Goal: Information Seeking & Learning: Learn about a topic

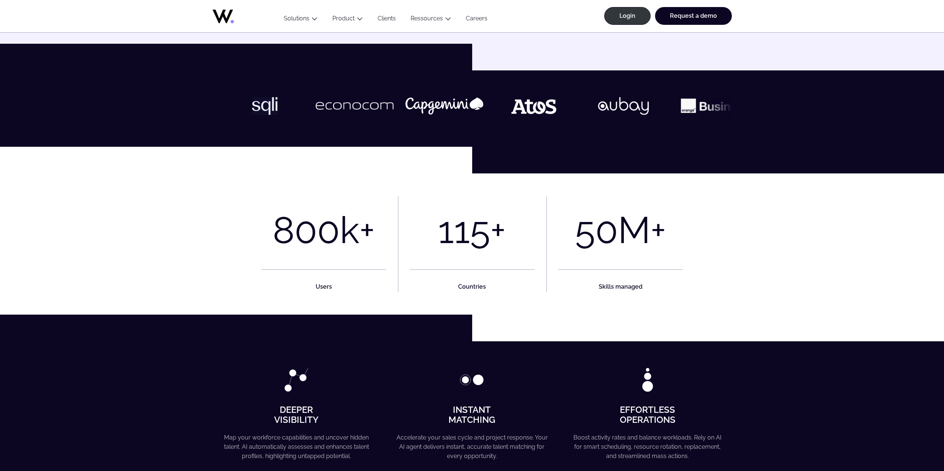
scroll to position [222, 0]
click at [479, 229] on div "115" at bounding box center [464, 229] width 52 height 43
click at [472, 287] on strong "Countries" at bounding box center [472, 286] width 28 height 7
click at [615, 234] on div "50" at bounding box center [596, 229] width 43 height 43
click at [610, 287] on strong "Skills managed" at bounding box center [620, 286] width 44 height 7
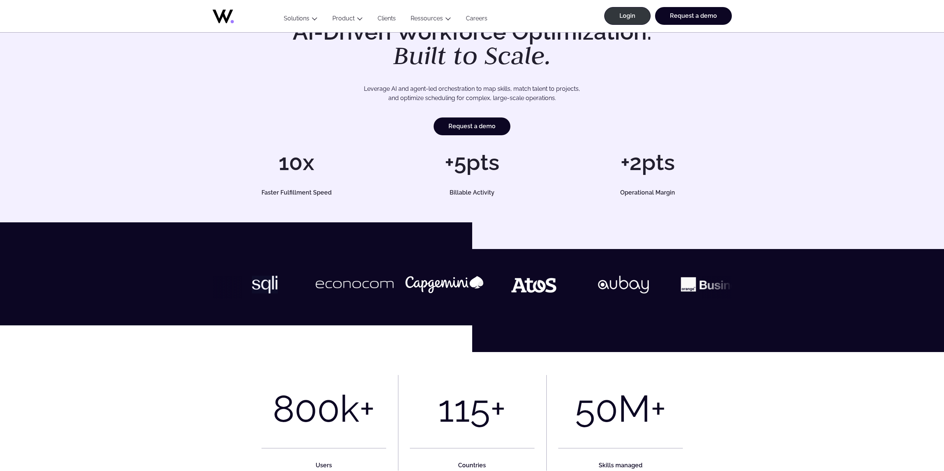
scroll to position [0, 0]
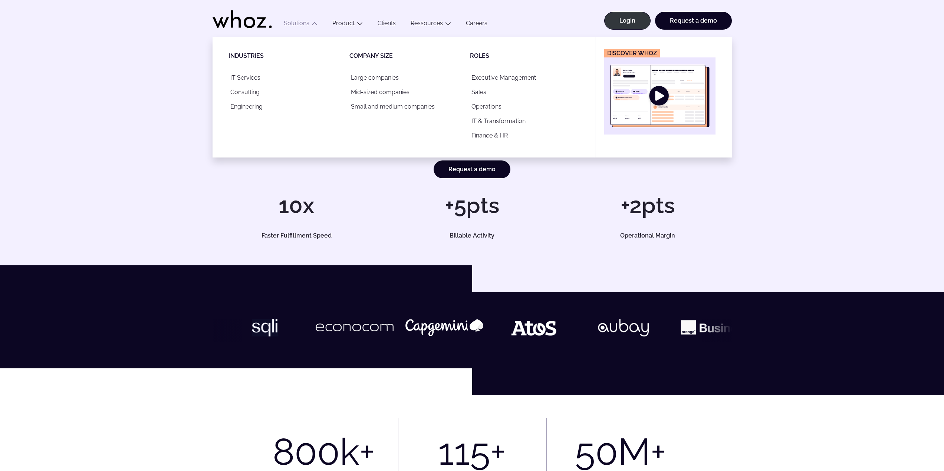
click at [310, 22] on button "Solutions" at bounding box center [300, 25] width 49 height 10
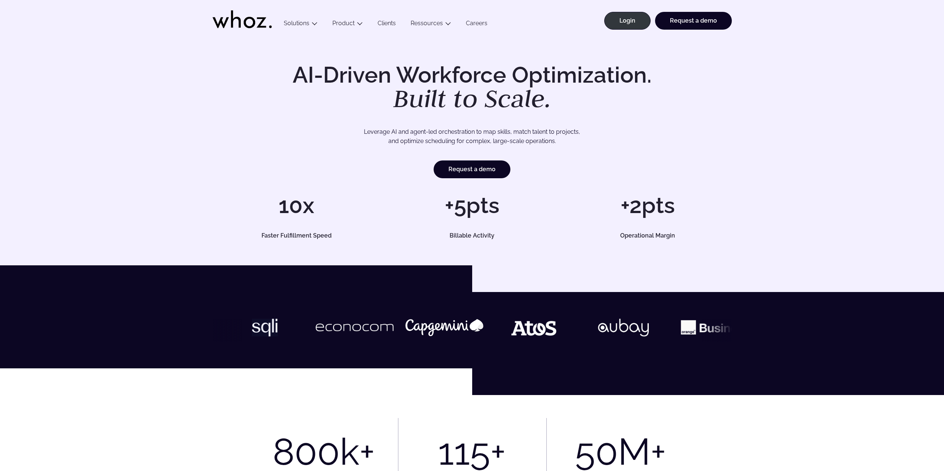
click at [310, 22] on button "Solutions" at bounding box center [300, 25] width 49 height 10
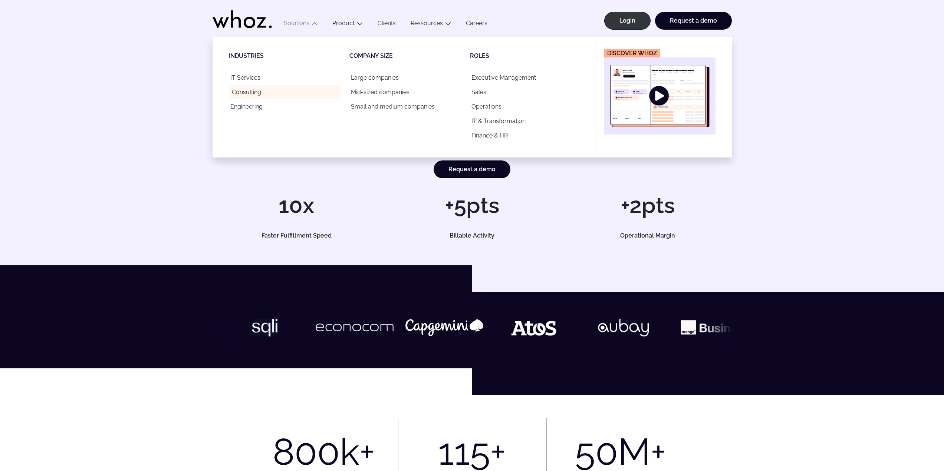
click at [302, 91] on link "Consulting" at bounding box center [285, 92] width 112 height 14
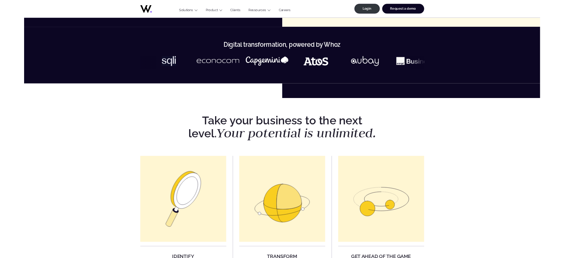
scroll to position [296, 0]
